Goal: Information Seeking & Learning: Learn about a topic

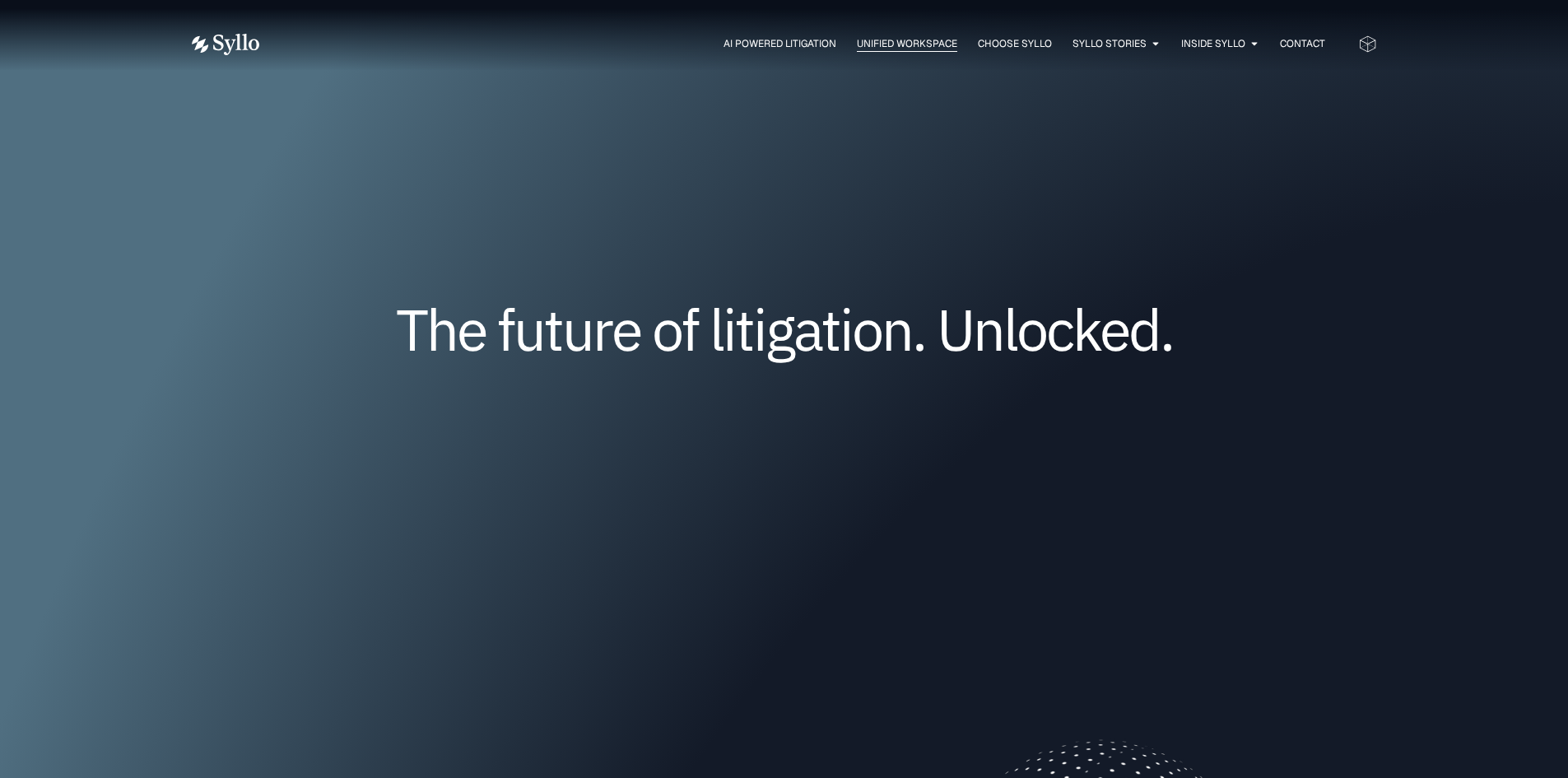
click at [903, 43] on span "Unified Workspace" at bounding box center [908, 44] width 100 height 15
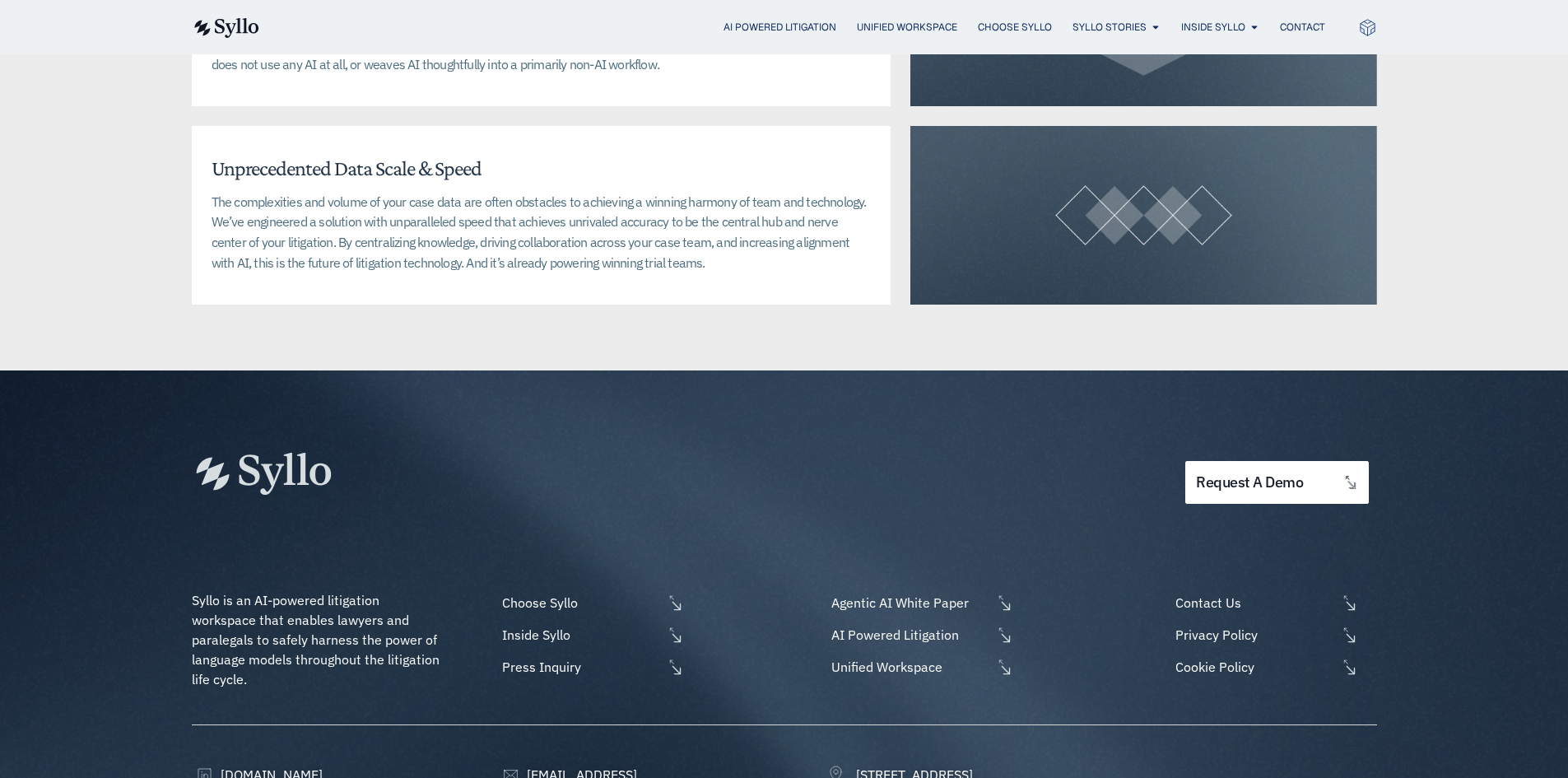
scroll to position [4196, 0]
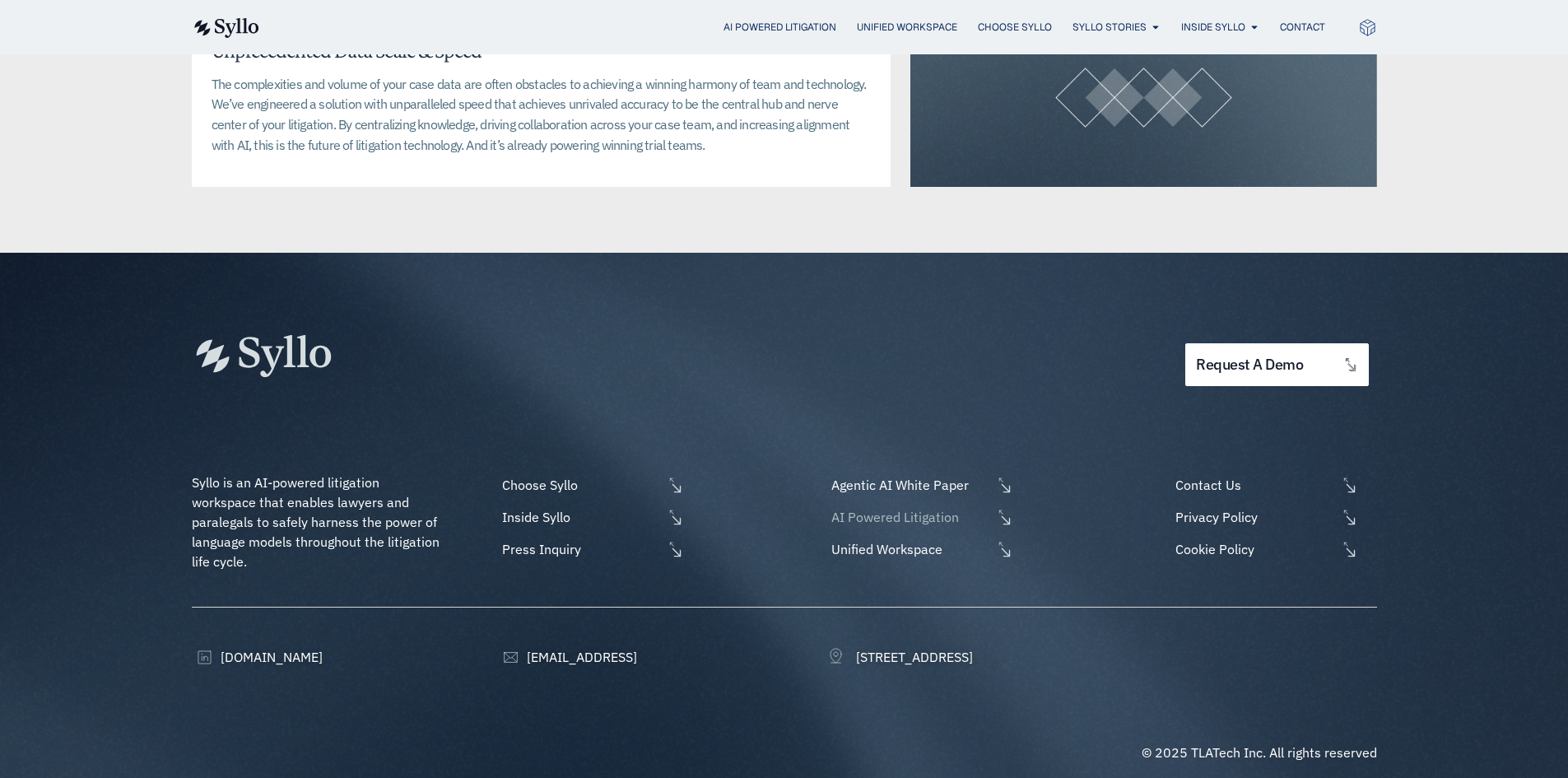
click at [890, 507] on span "AI Powered Litigation" at bounding box center [910, 517] width 165 height 20
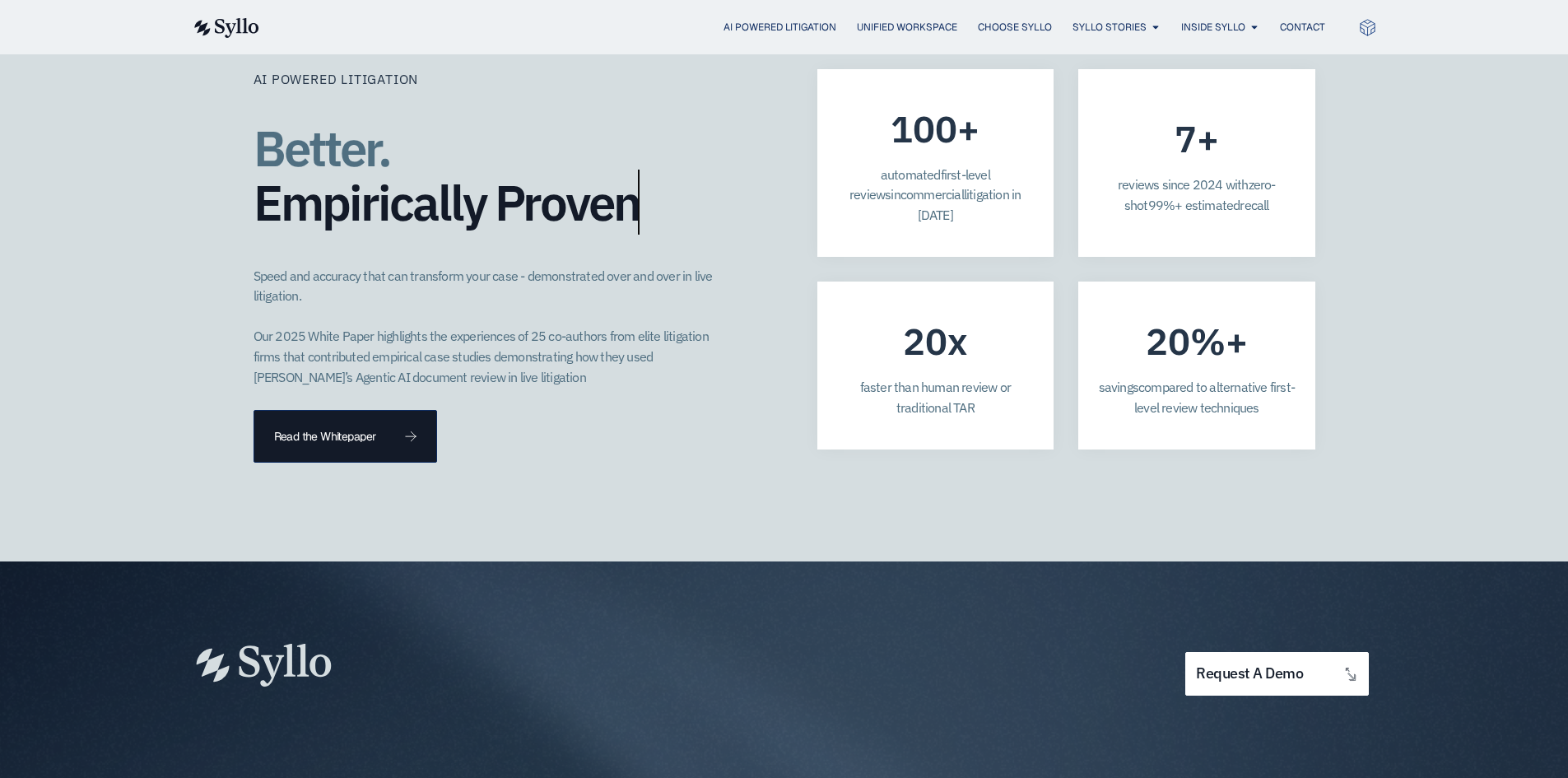
scroll to position [4691, 0]
